Goal: Task Accomplishment & Management: Manage account settings

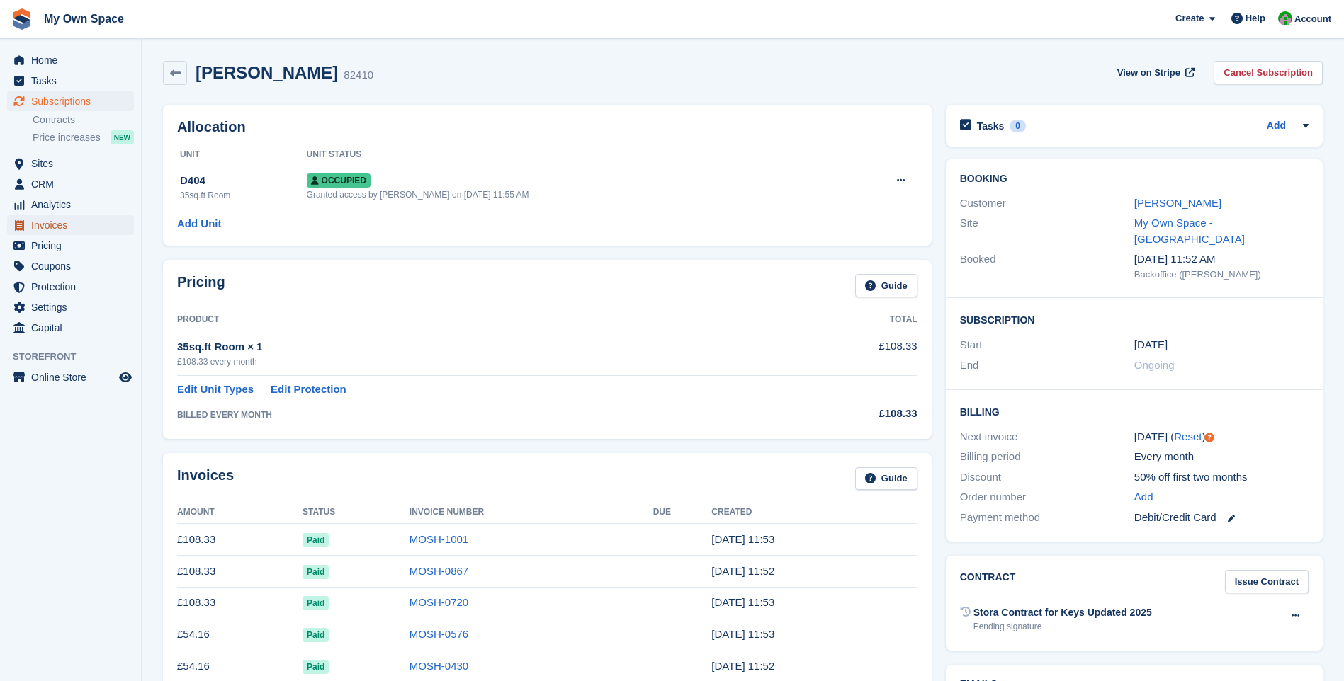
click at [42, 227] on span "Invoices" at bounding box center [73, 225] width 85 height 20
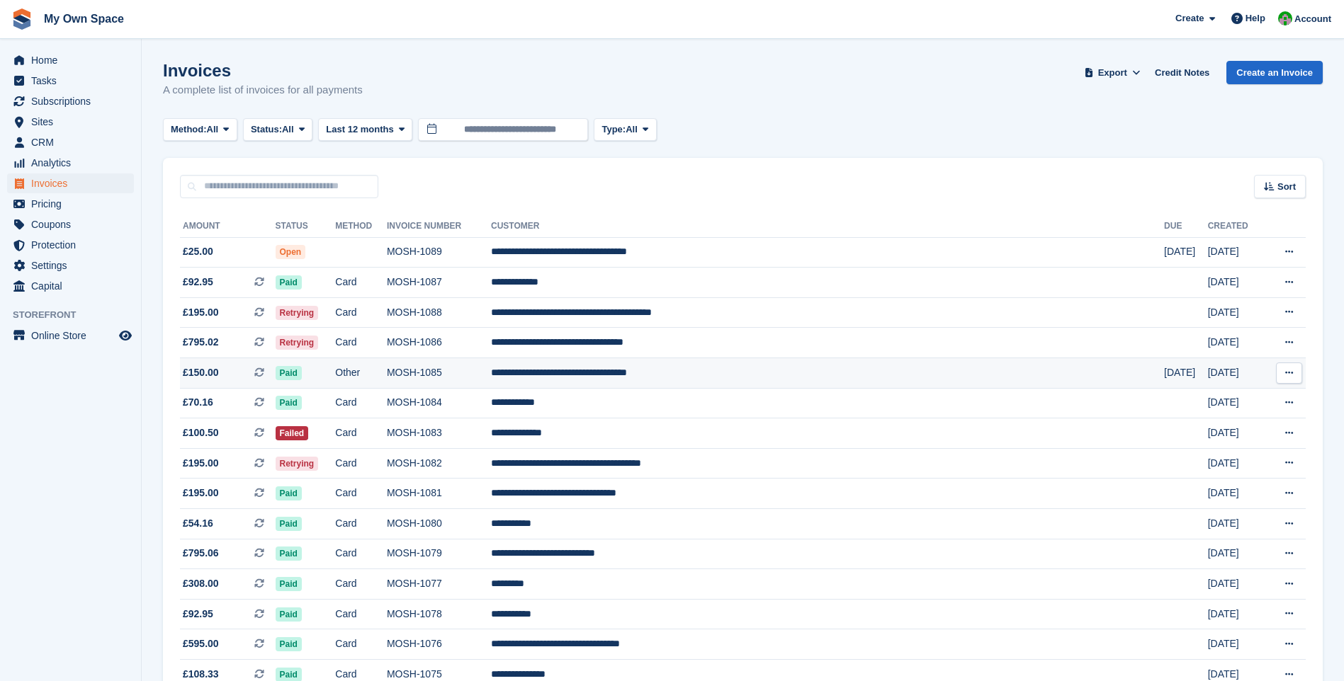
click at [654, 372] on td "**********" at bounding box center [827, 373] width 673 height 30
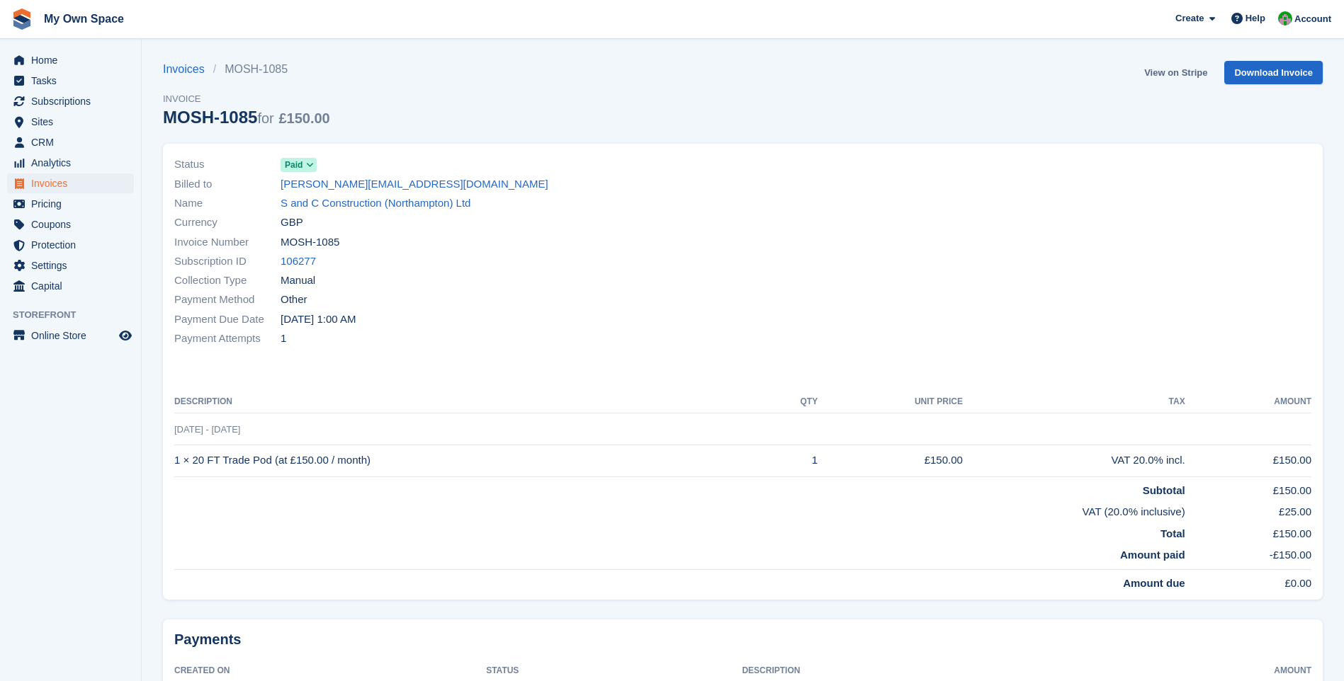
click at [1181, 71] on link "View on Stripe" at bounding box center [1175, 72] width 74 height 23
click at [334, 205] on link "S and C Construction (Northampton) Ltd" at bounding box center [375, 203] width 190 height 16
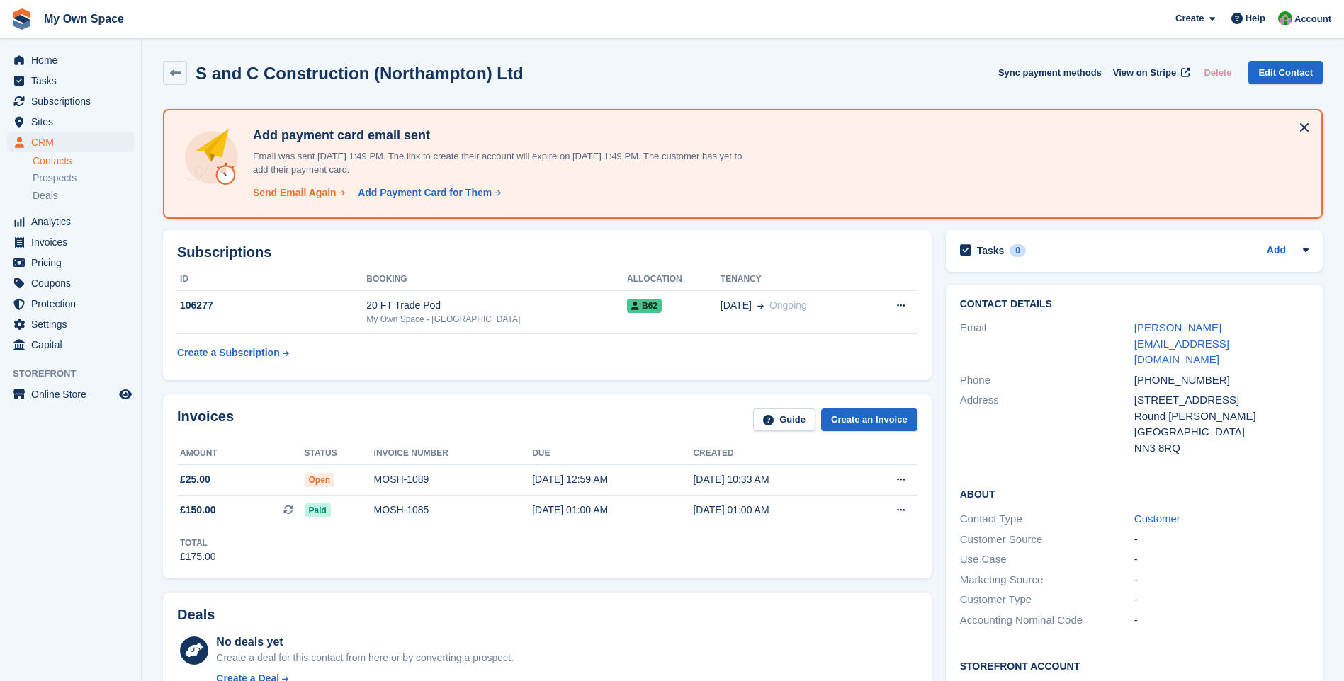
click at [320, 197] on div "Send Email Again" at bounding box center [295, 193] width 84 height 15
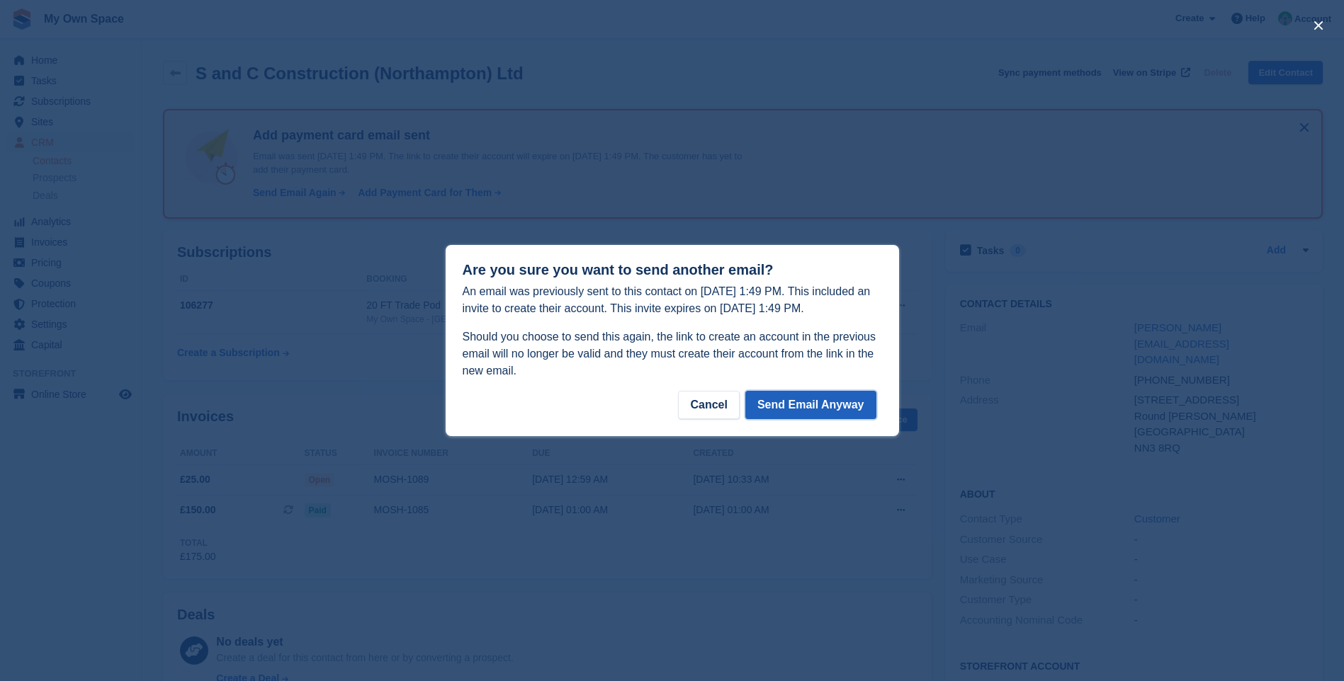
click at [798, 411] on button "Send Email Anyway" at bounding box center [810, 405] width 131 height 28
